Goal: Information Seeking & Learning: Learn about a topic

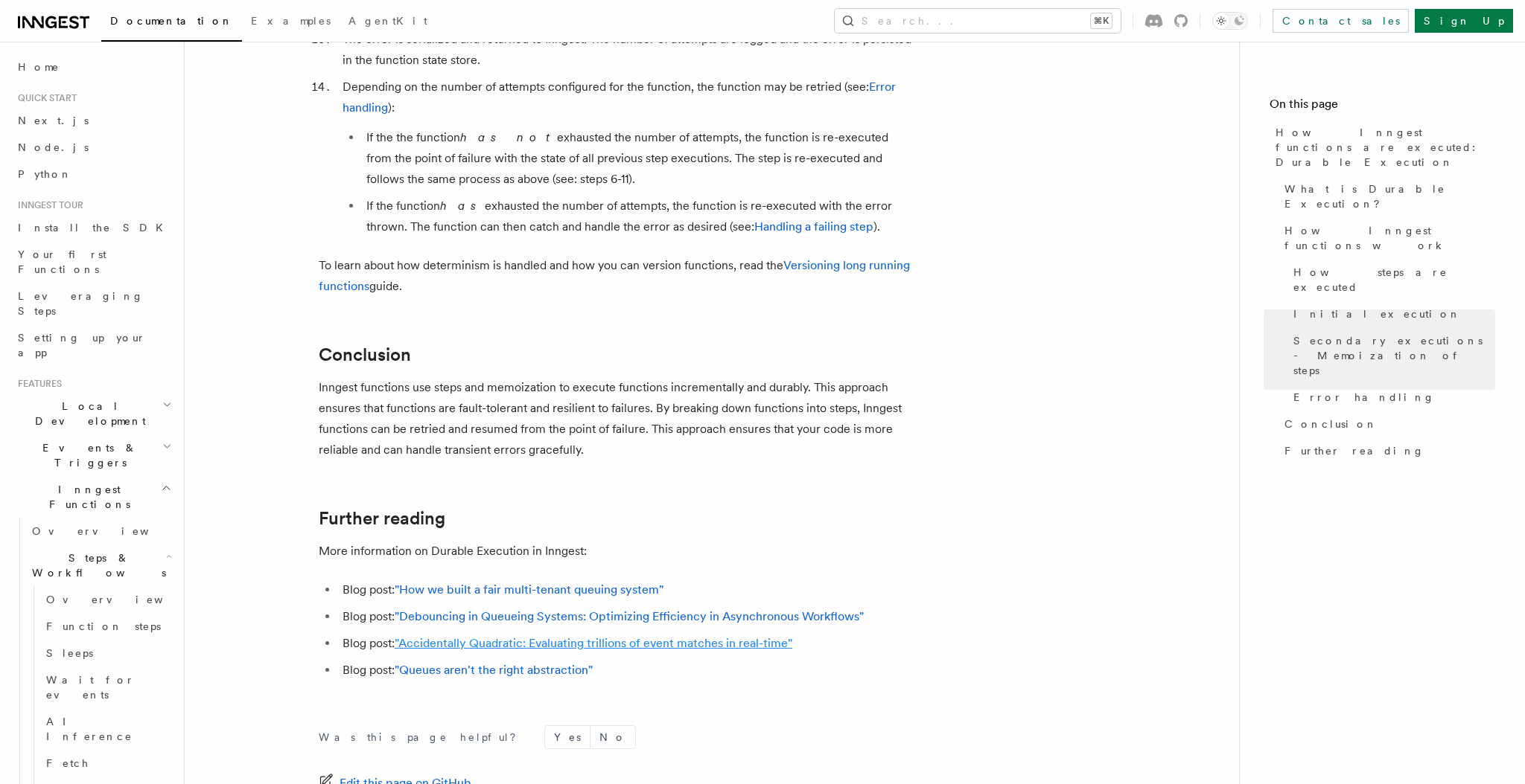
click at [682, 636] on link ""Accidentally Quadratic: Evaluating trillions of event matches in real-time"" at bounding box center [593, 643] width 397 height 15
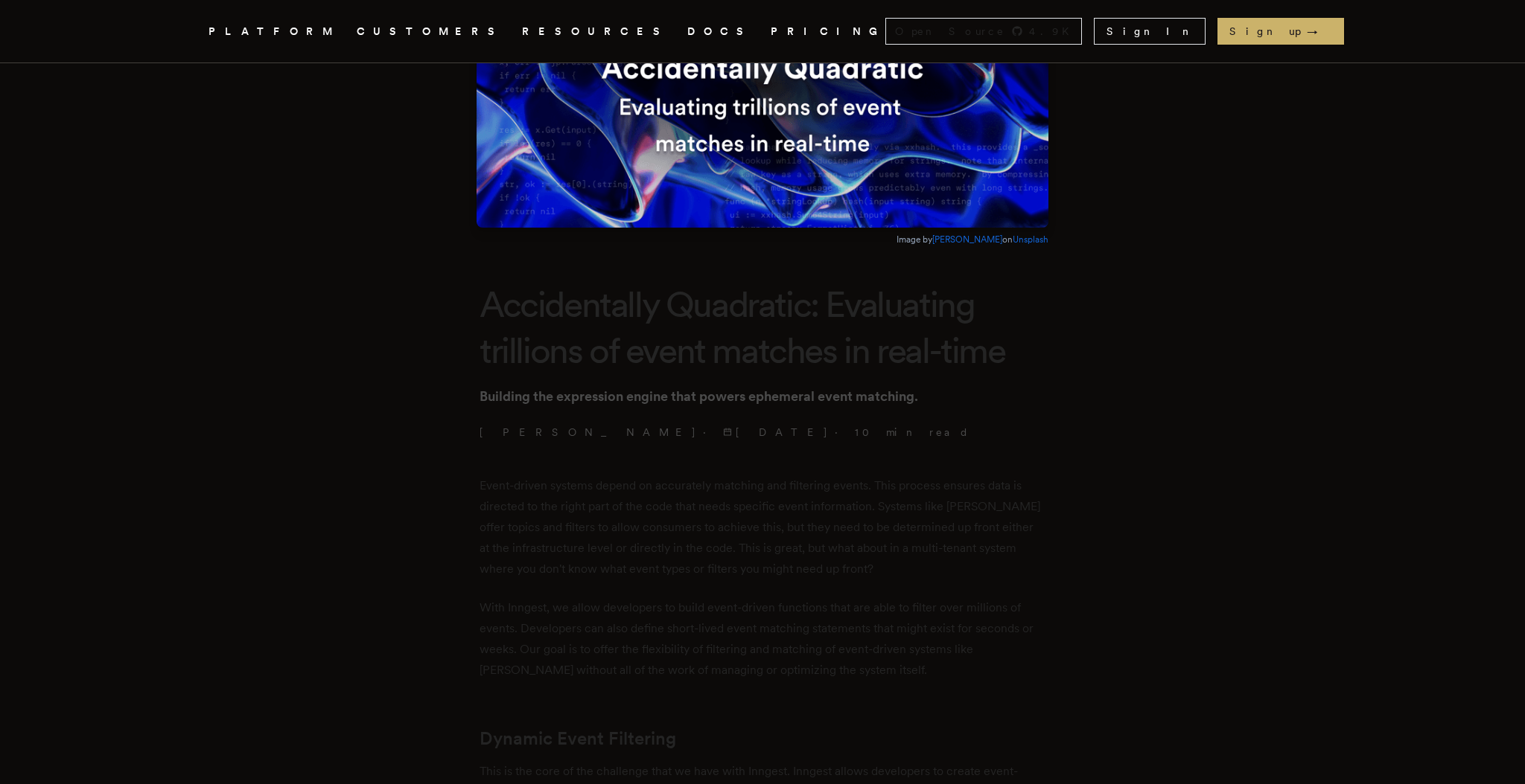
scroll to position [201, 0]
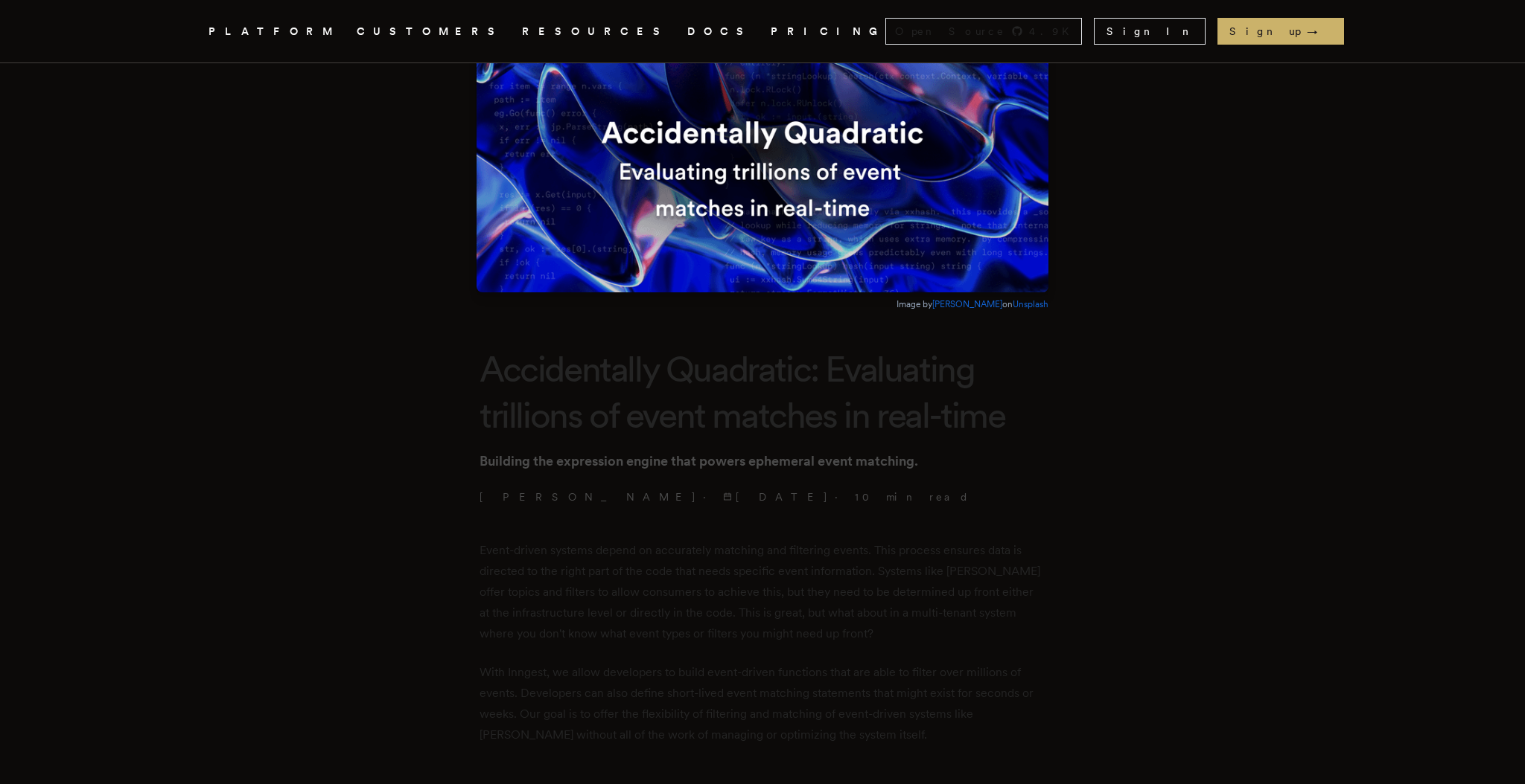
scroll to position [0, 0]
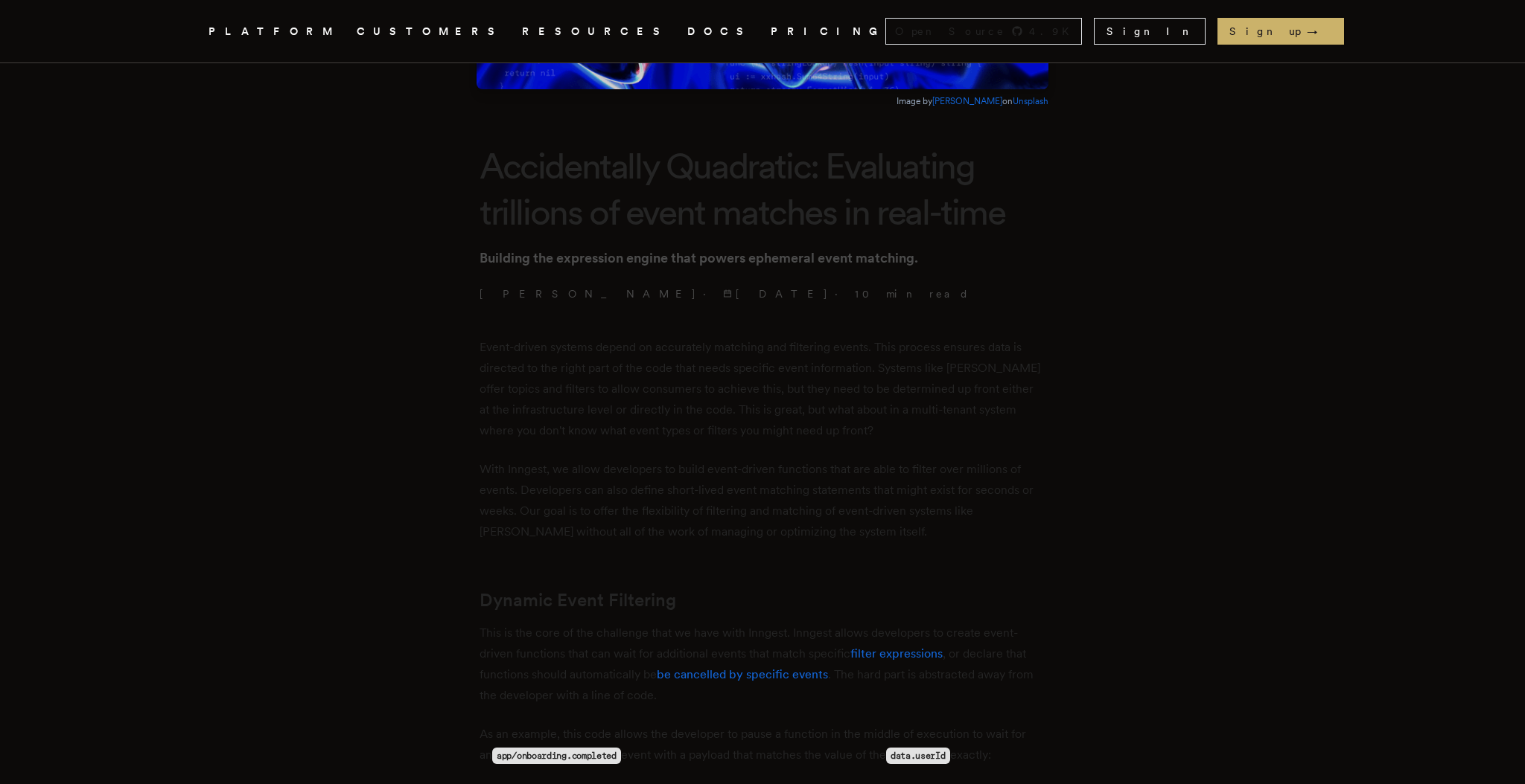
scroll to position [343, 0]
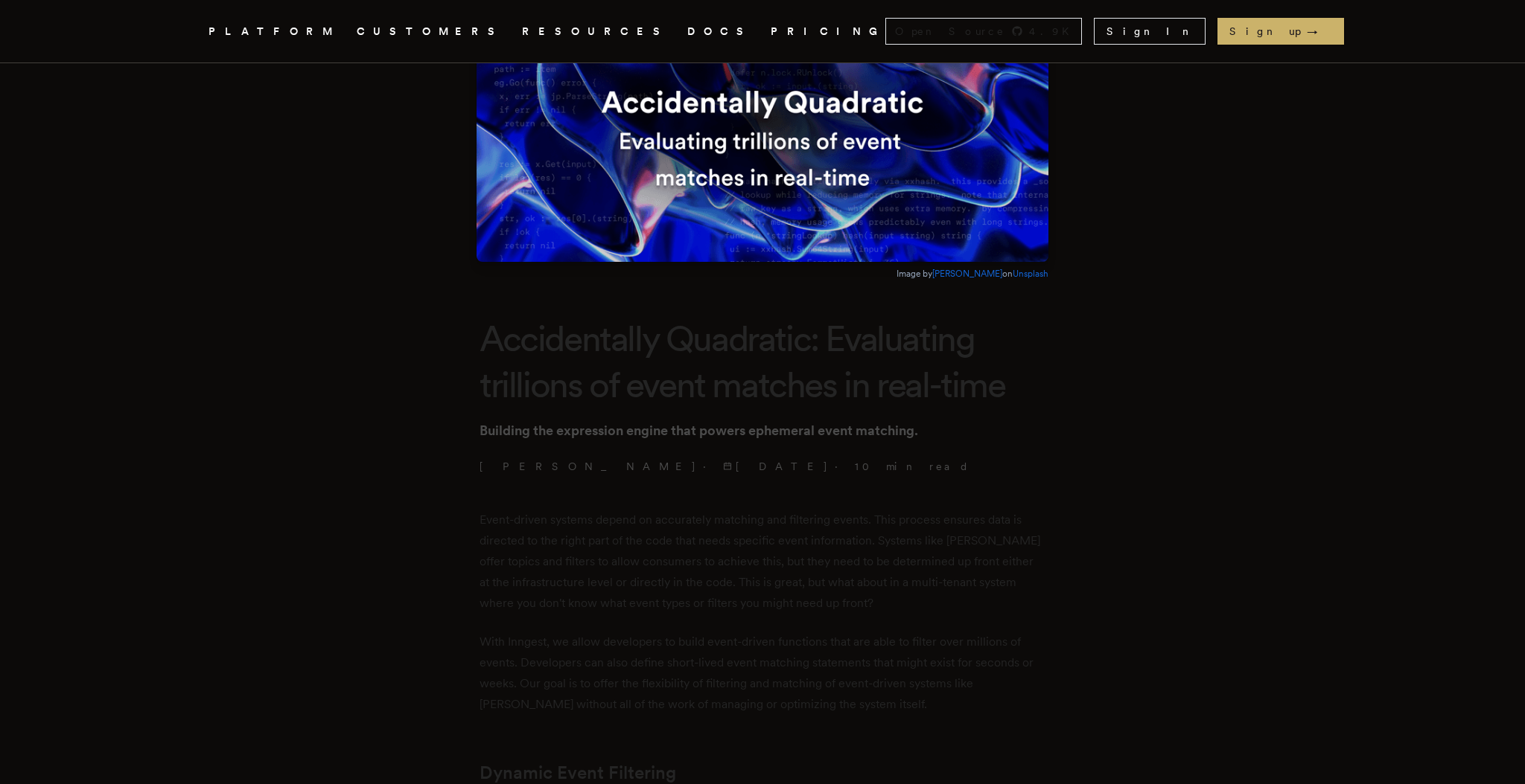
scroll to position [0, 0]
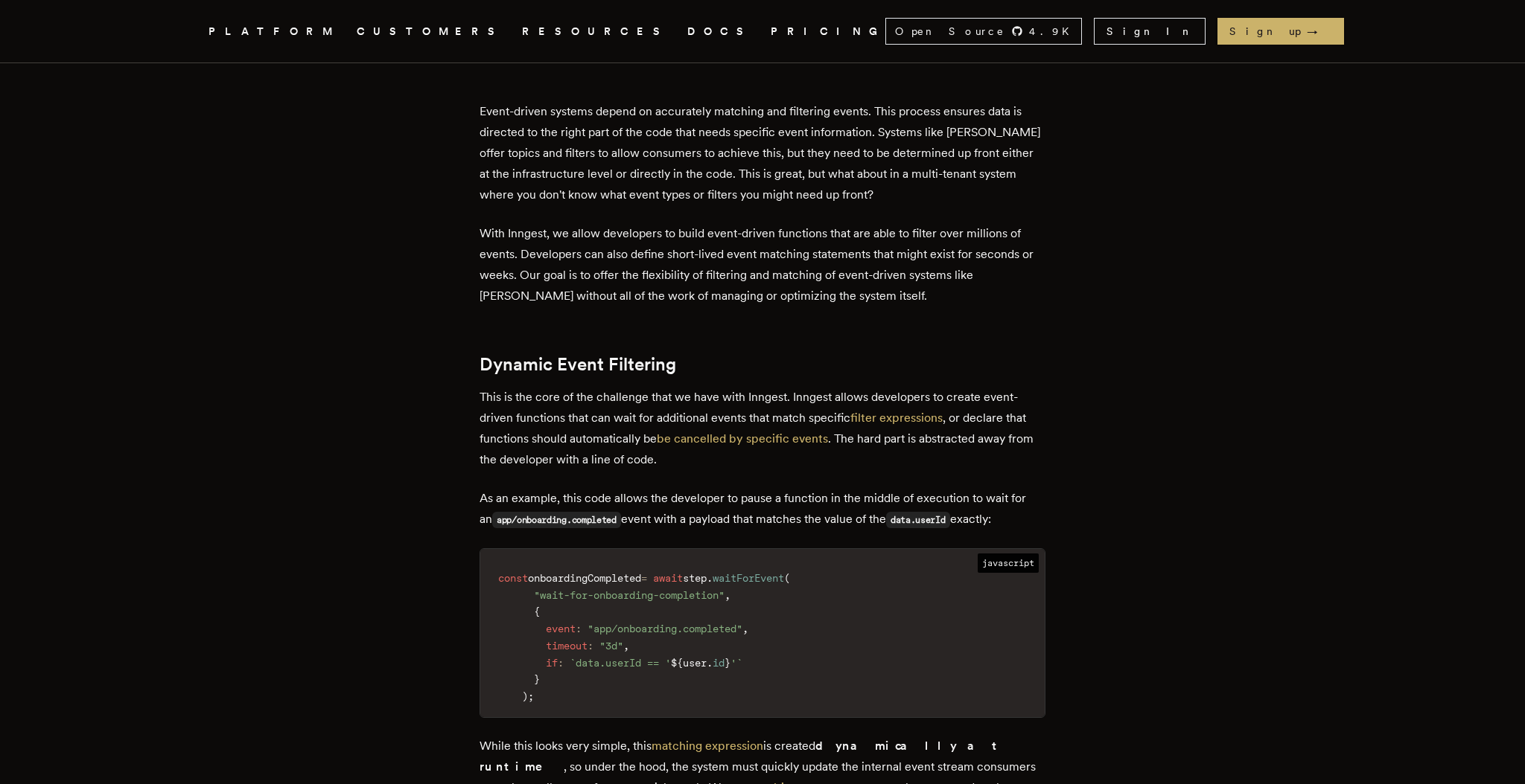
scroll to position [577, 0]
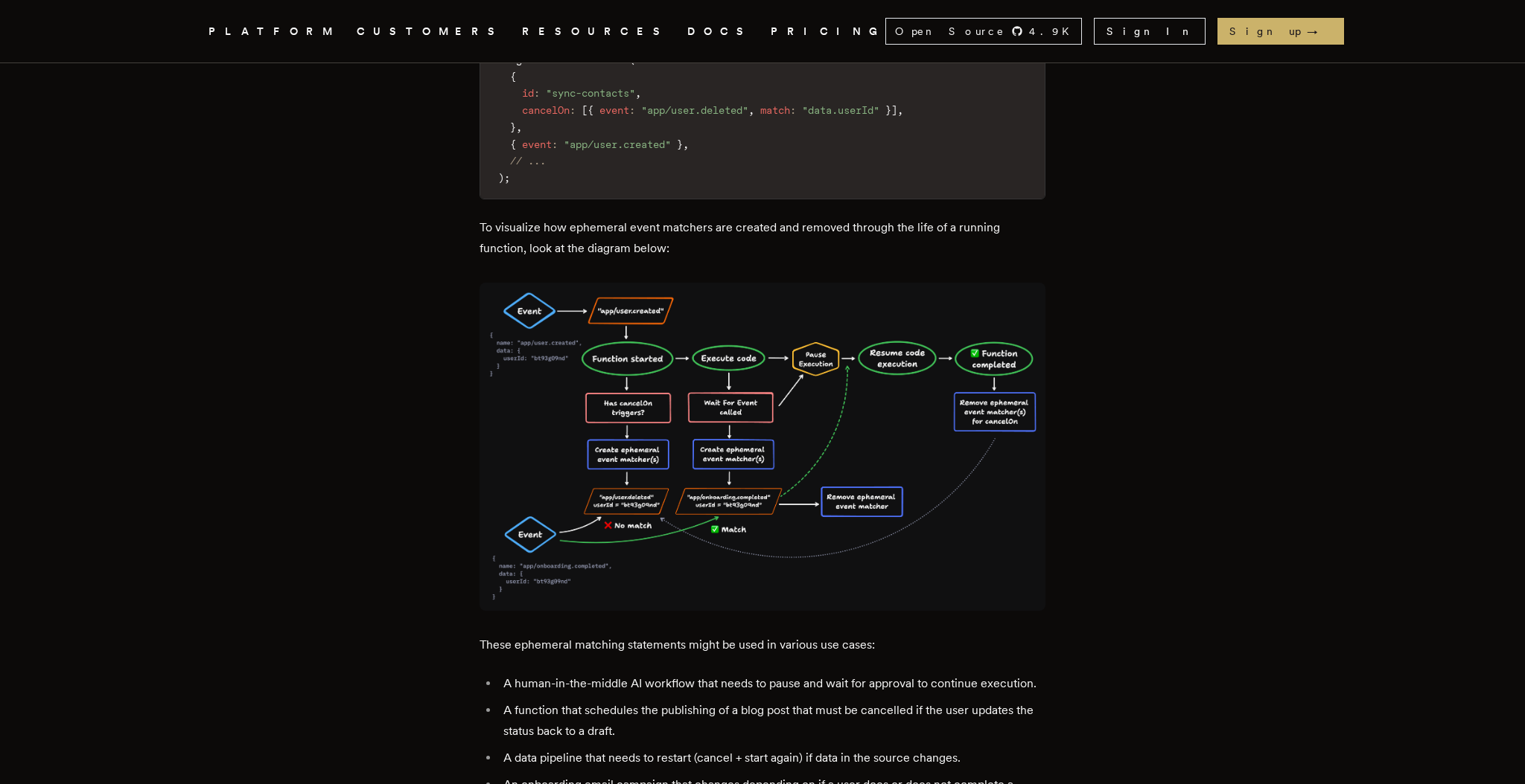
scroll to position [1950, 0]
click at [744, 383] on img at bounding box center [762, 446] width 566 height 328
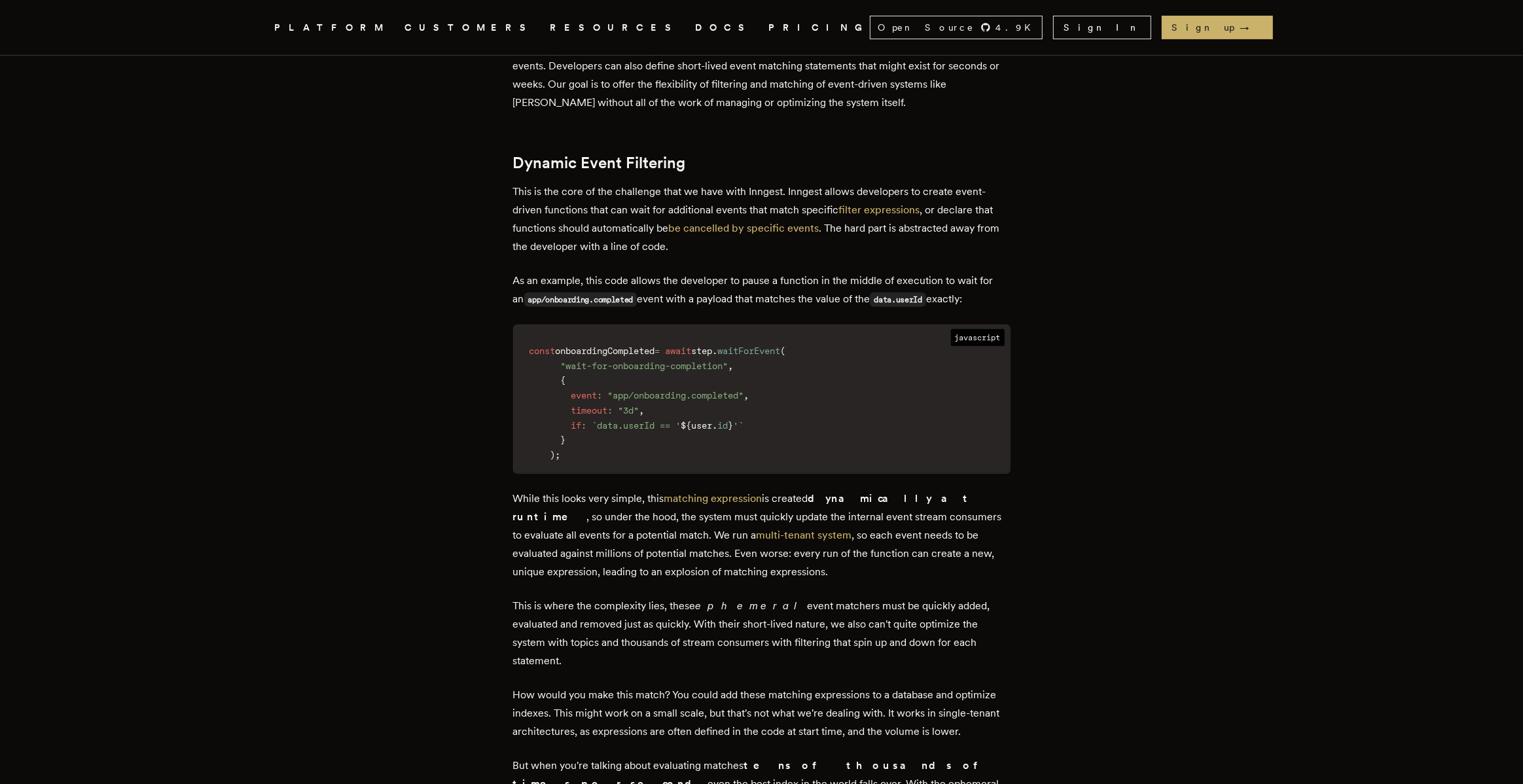
scroll to position [659, 0]
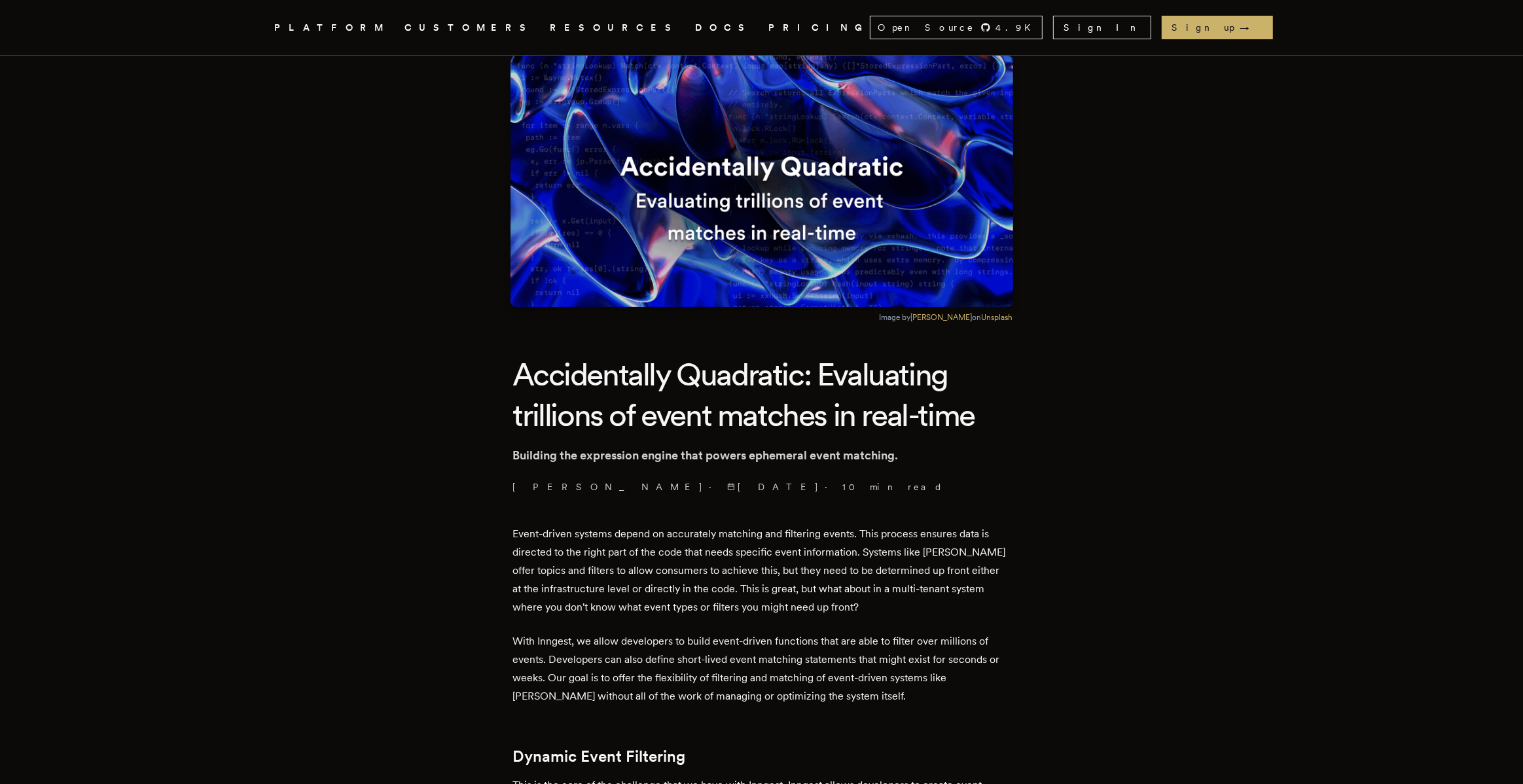
scroll to position [0, 0]
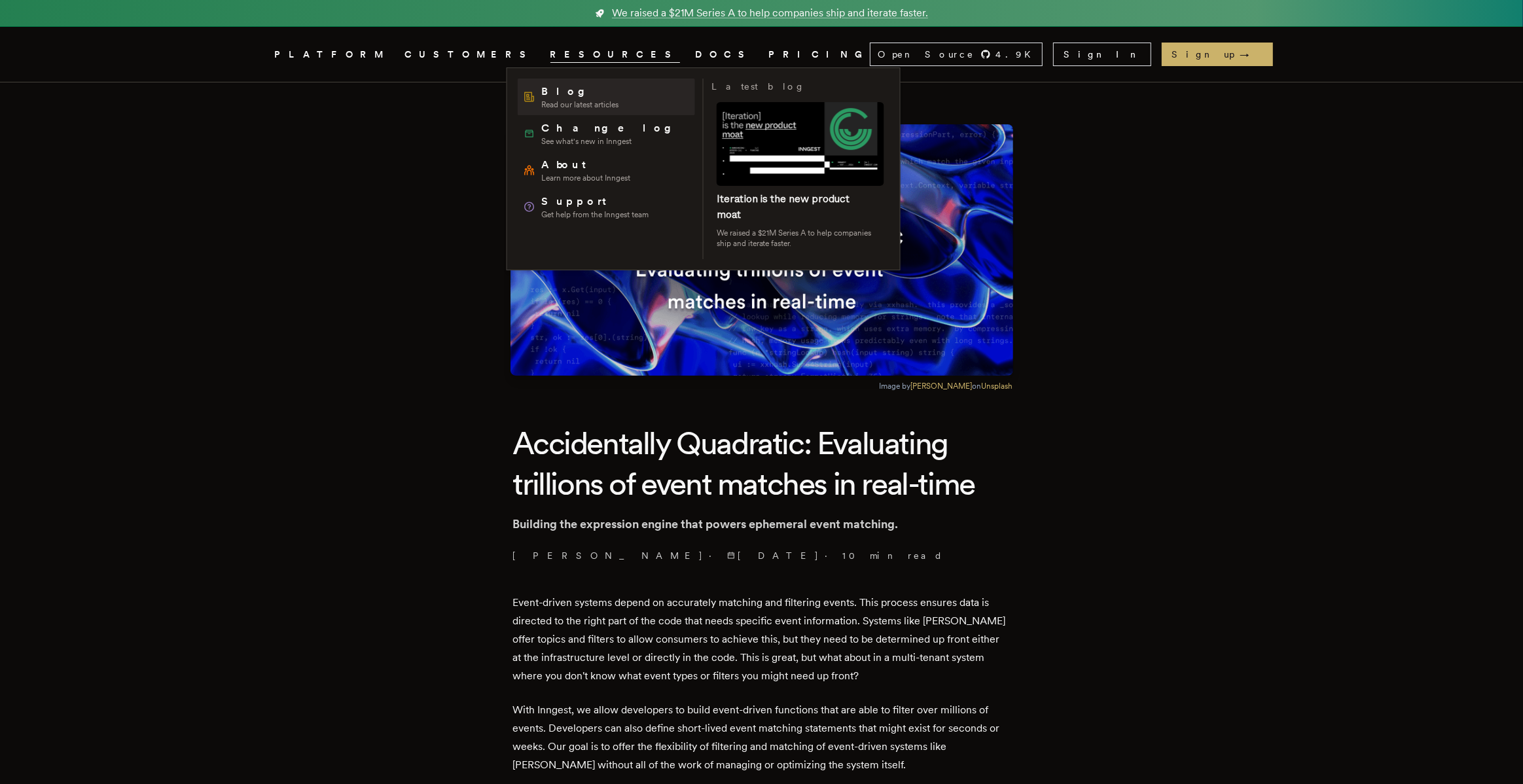
click at [552, 99] on span "Read our latest articles" at bounding box center [580, 105] width 78 height 11
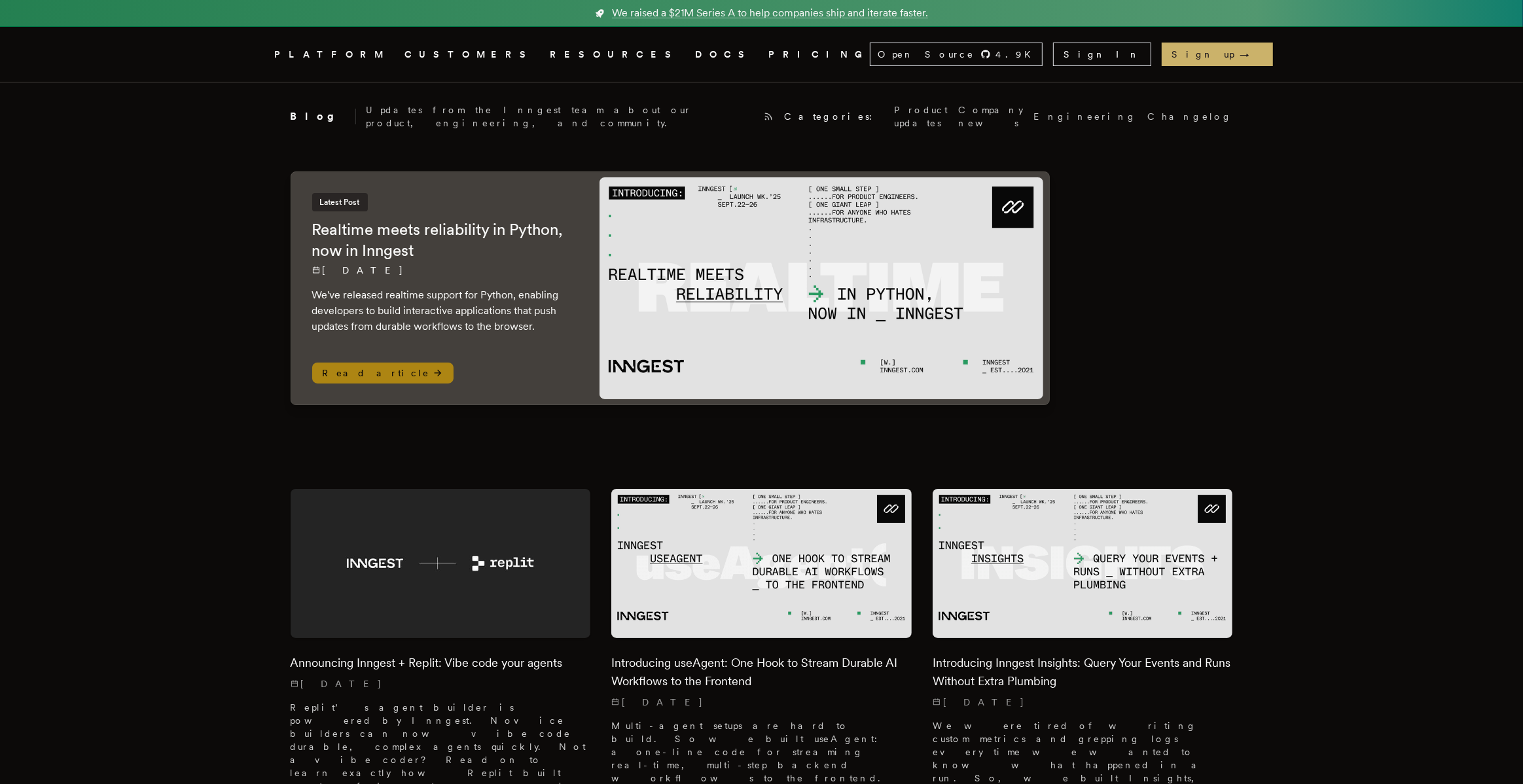
click at [355, 363] on span "Read article" at bounding box center [383, 373] width 142 height 21
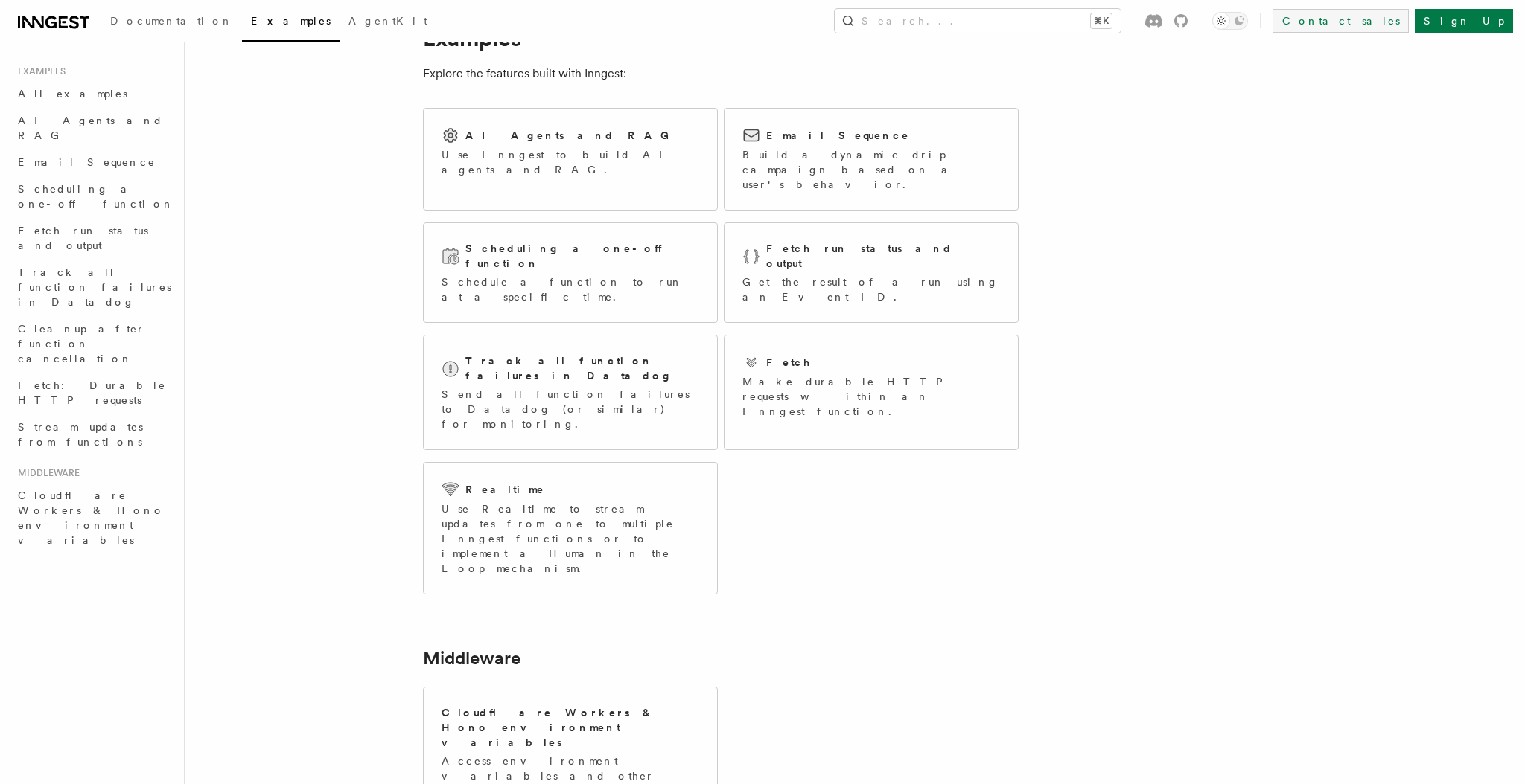
scroll to position [62, 0]
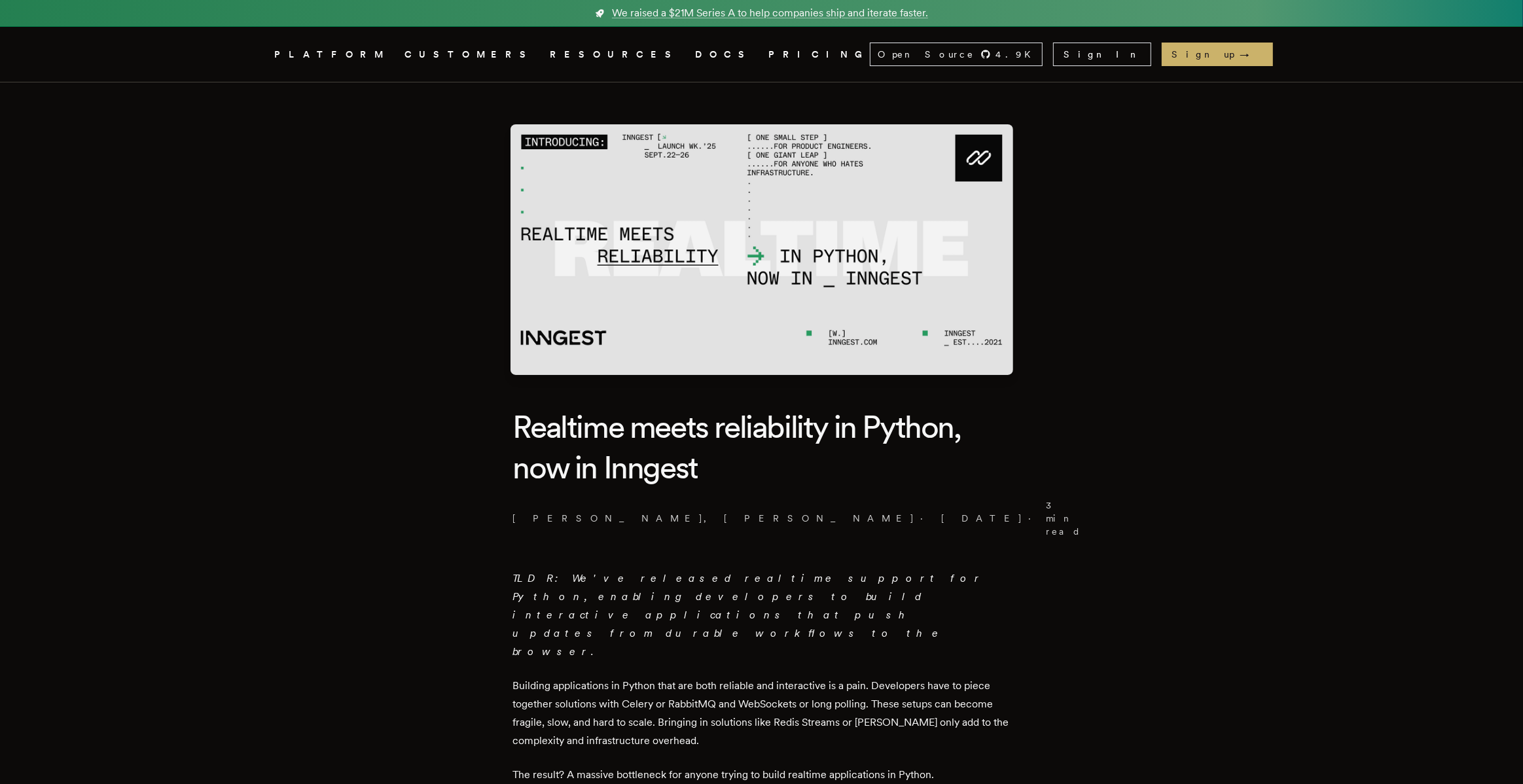
scroll to position [3, 0]
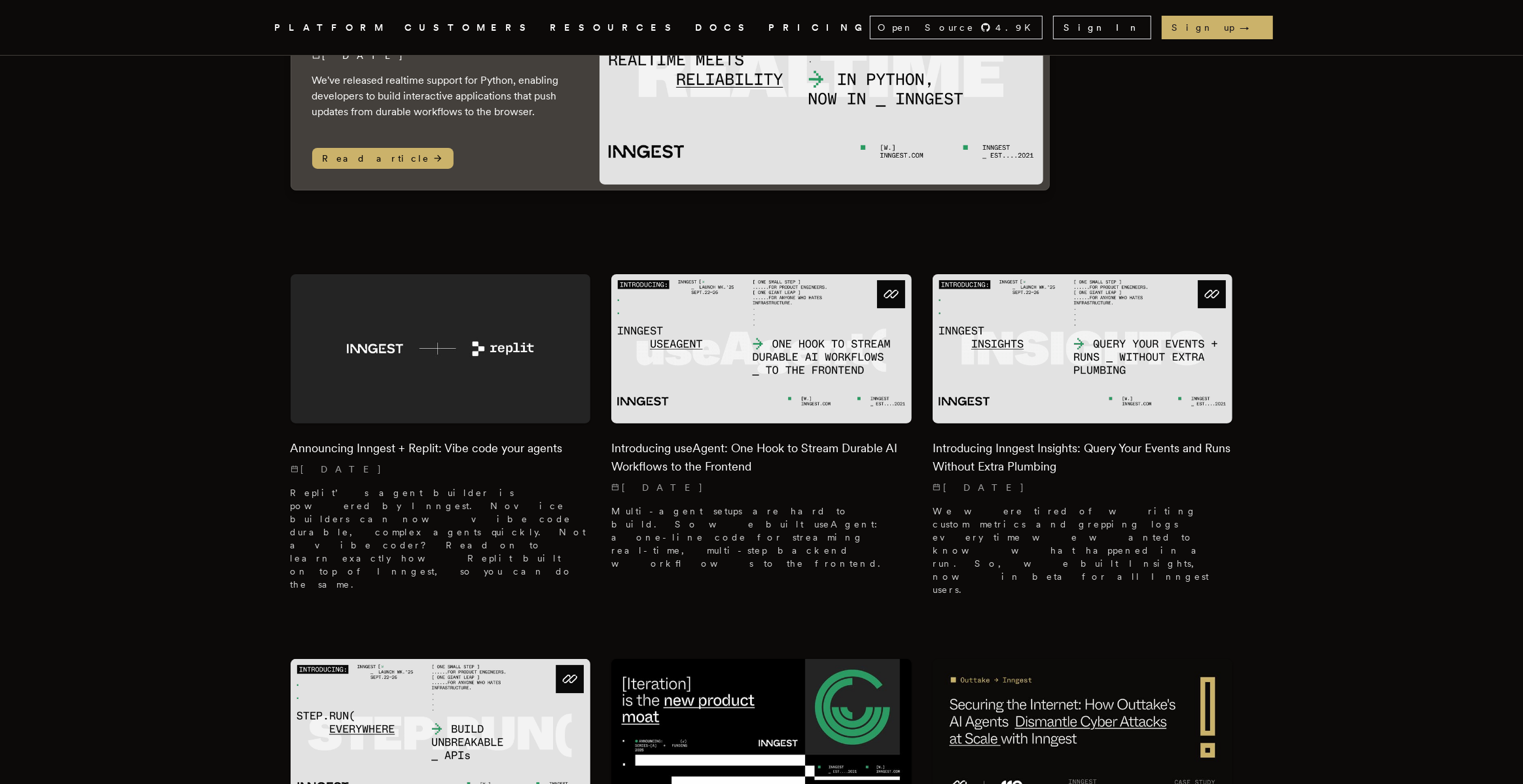
scroll to position [217, 0]
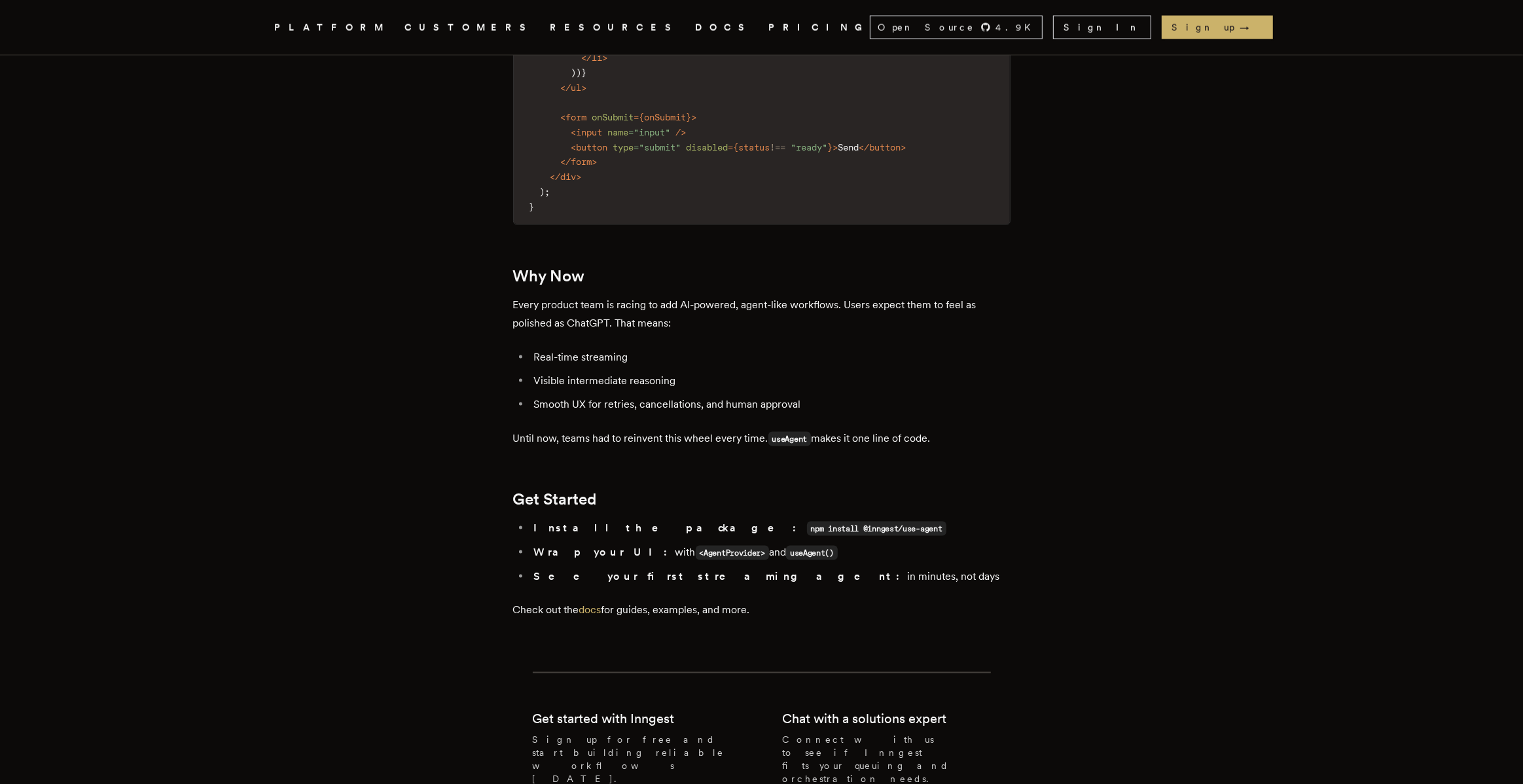
scroll to position [2188, 0]
